Goal: Task Accomplishment & Management: Manage account settings

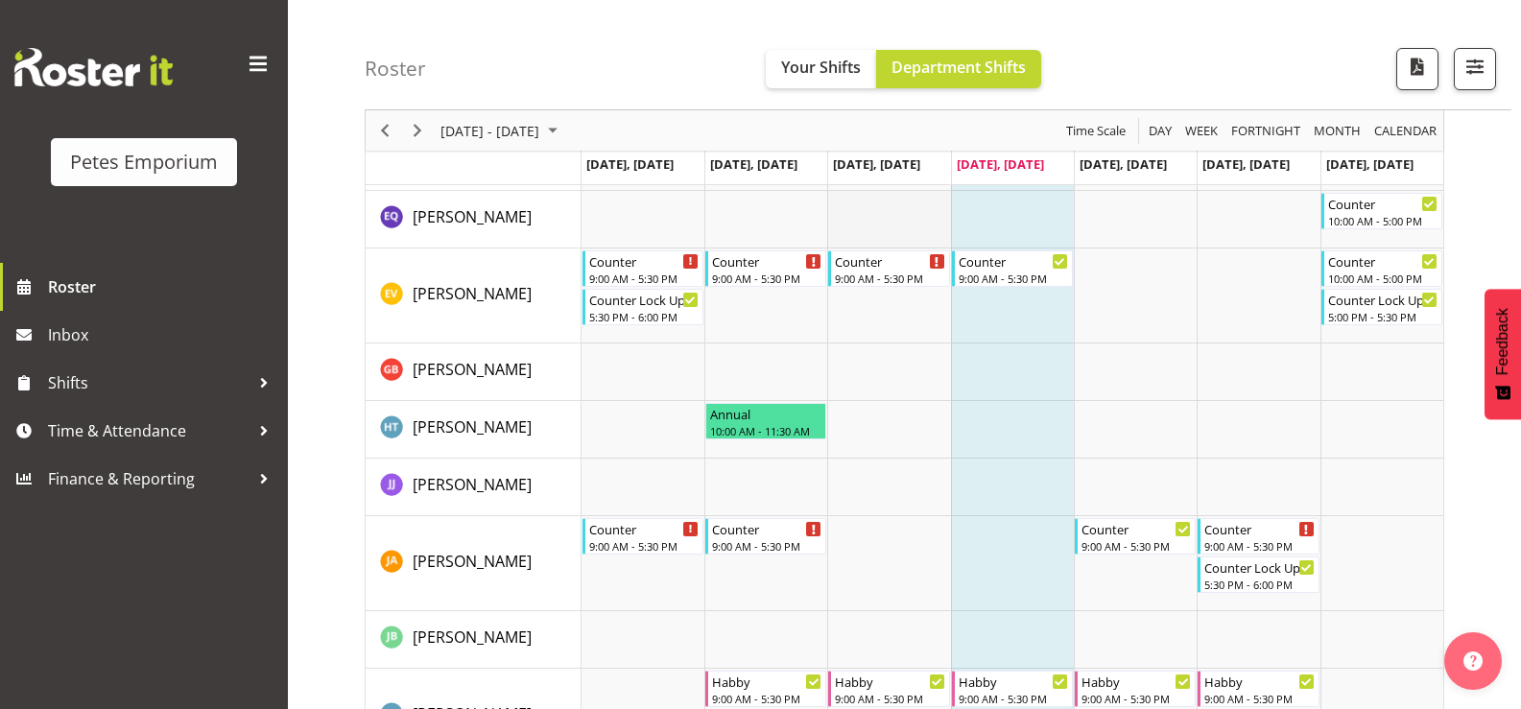
scroll to position [96, 0]
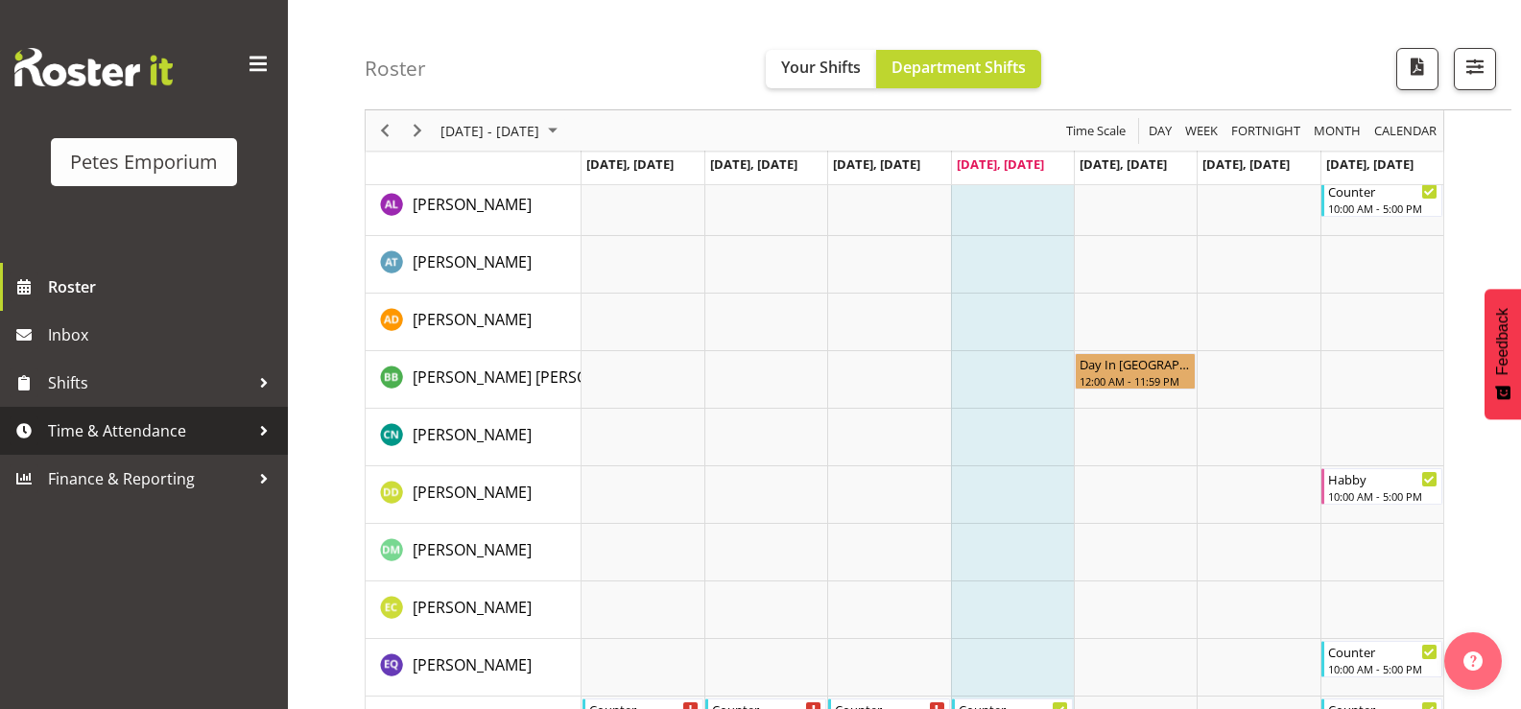
click at [191, 441] on span "Time & Attendance" at bounding box center [148, 430] width 201 height 29
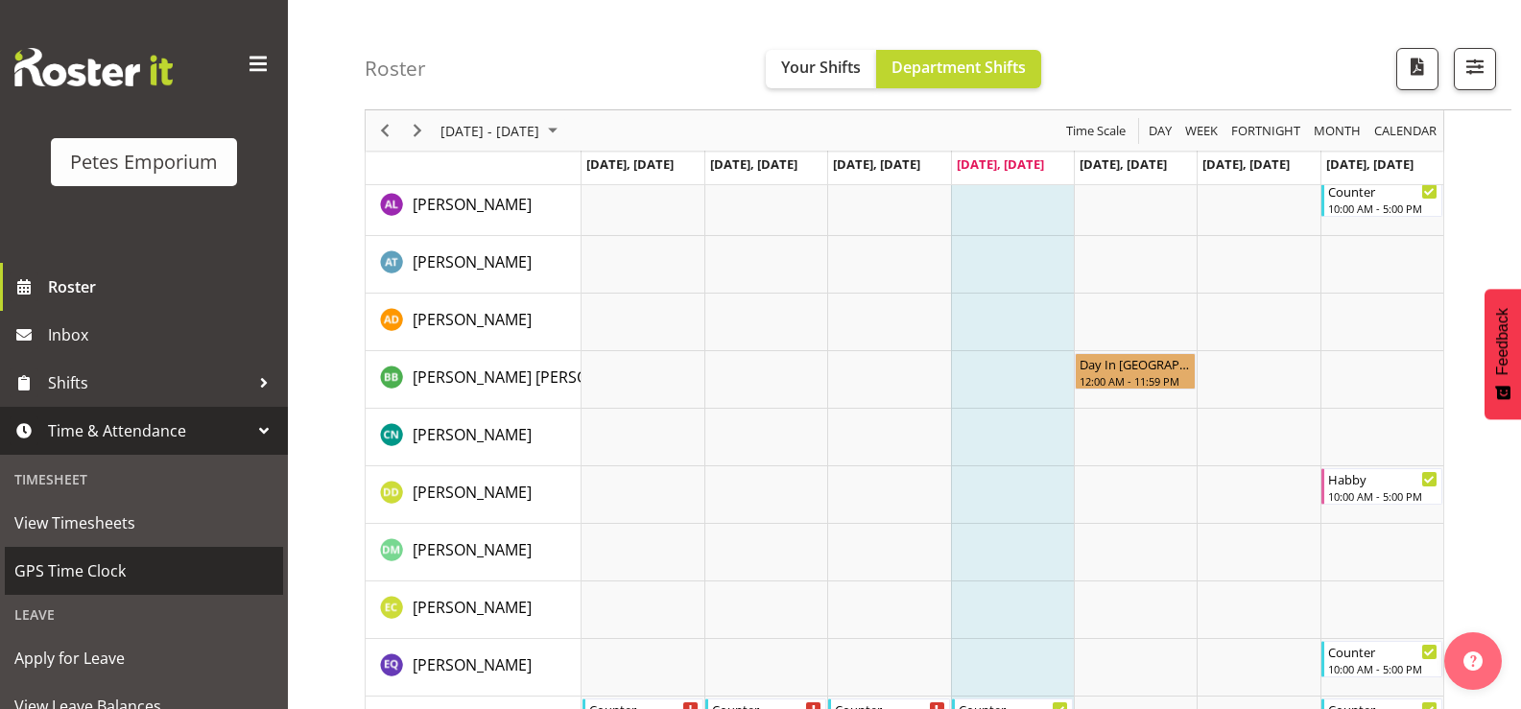
click at [131, 571] on span "GPS Time Clock" at bounding box center [143, 570] width 259 height 29
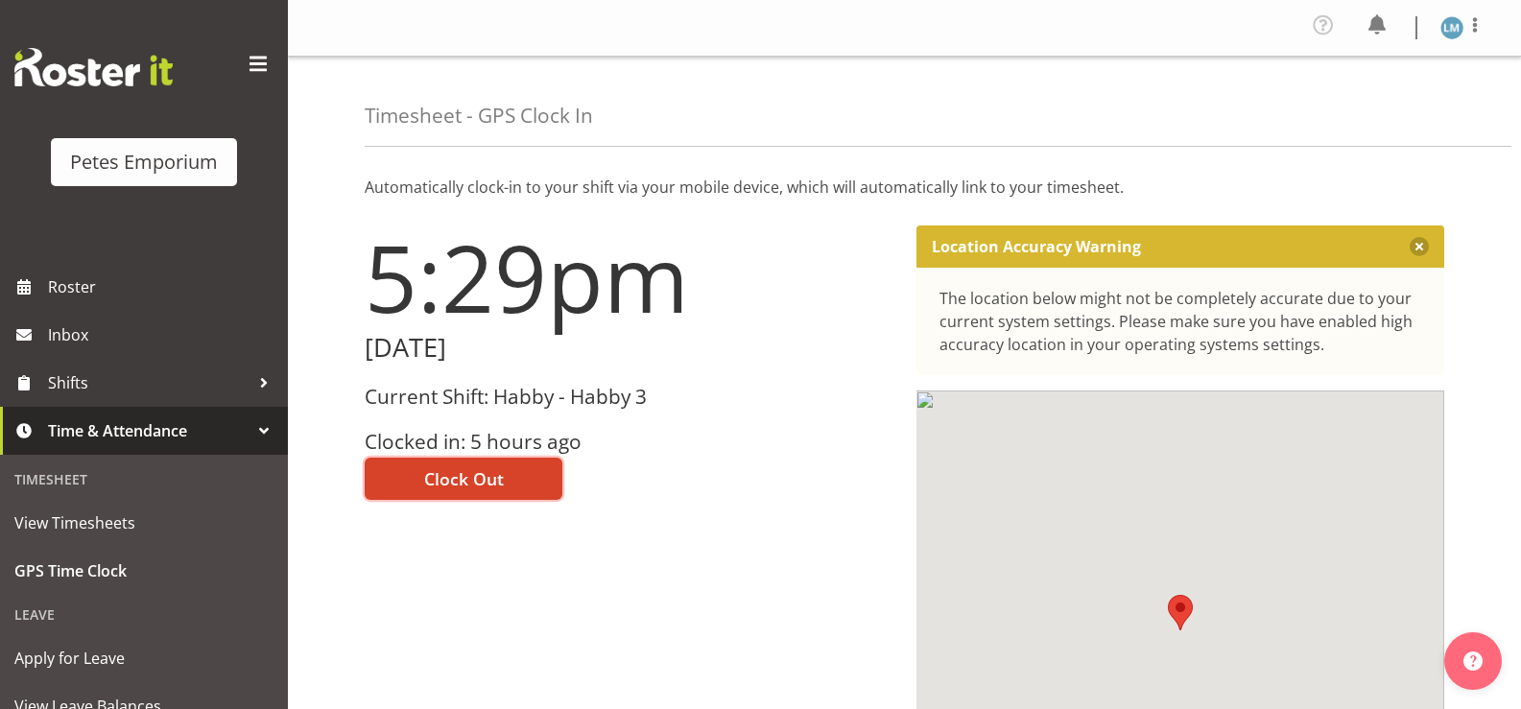
drag, startPoint x: 504, startPoint y: 491, endPoint x: 626, endPoint y: 420, distance: 141.8
click at [505, 488] on button "Clock Out" at bounding box center [464, 479] width 198 height 42
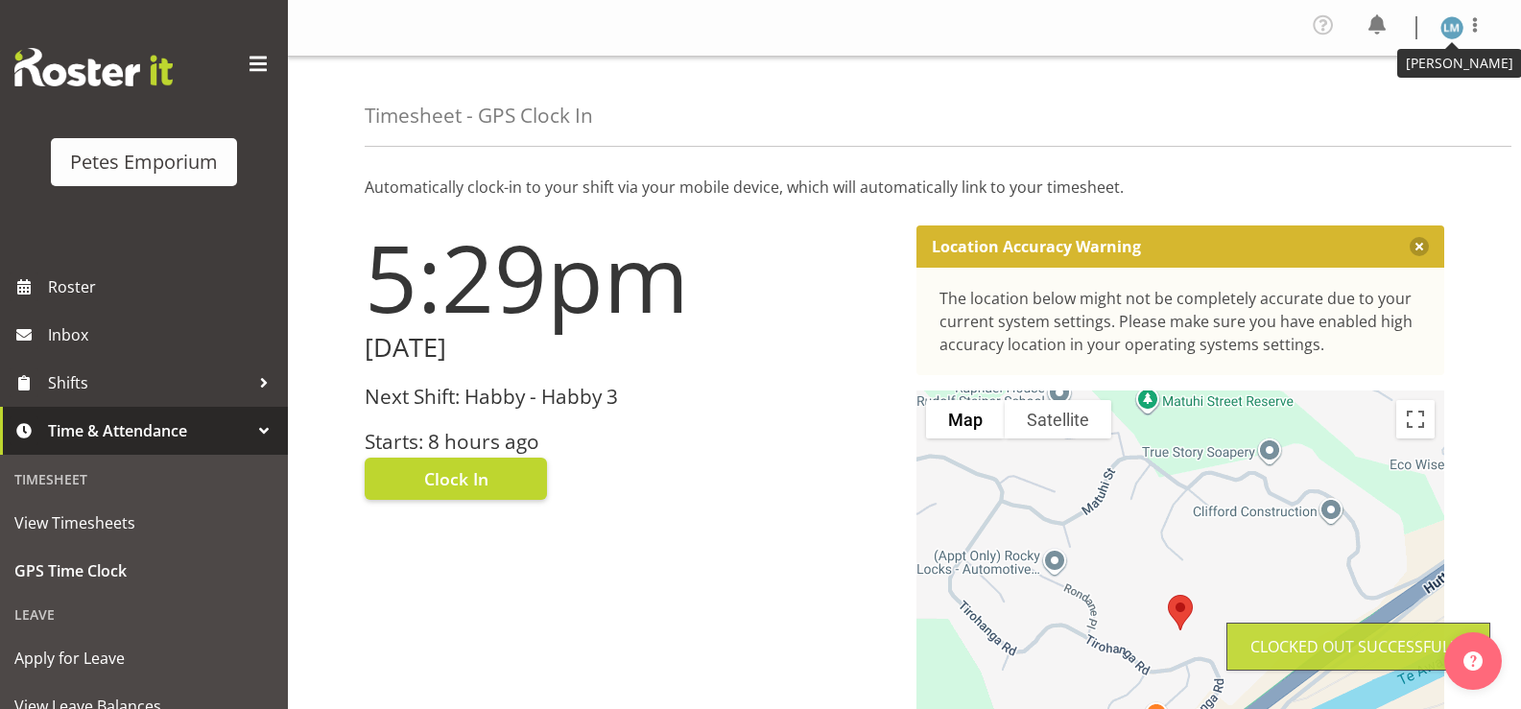
click at [1444, 34] on img at bounding box center [1451, 27] width 23 height 23
click at [1380, 106] on link "Log Out" at bounding box center [1394, 105] width 184 height 35
